Goal: Transaction & Acquisition: Purchase product/service

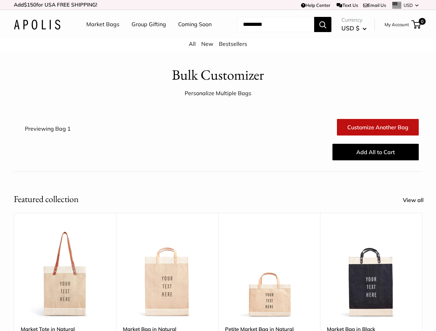
click at [218, 163] on div "Add All to Cart" at bounding box center [252, 152] width 340 height 22
click at [218, 5] on td "Help Center Text Us Email Us *** *** *** *** *** *** *** *** *** *** *** USD US…" at bounding box center [301, 5] width 242 height 10
click at [218, 36] on nav "Market Bags Group Gifting Coming Soon" at bounding box center [154, 24] width 165 height 22
click at [147, 36] on ul "Market Bags Group Gifting Coming Soon" at bounding box center [154, 24] width 137 height 22
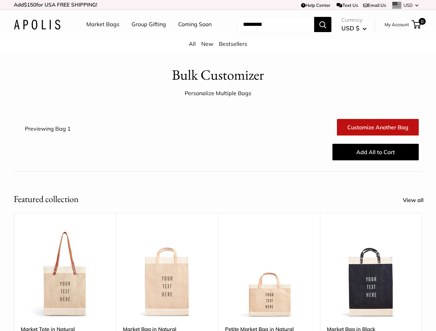
click at [267, 32] on input "Search..." at bounding box center [275, 24] width 77 height 15
click at [218, 266] on div "Upgrade: Next Day Fulfillment Customizable Text Sturdy & Spill Resistant Best S…" at bounding box center [269, 321] width 102 height 217
click at [218, 276] on div "Upgrade: Next Day Fulfillment Customizable Text Sturdy & Spill Resistant Best S…" at bounding box center [269, 321] width 102 height 217
